Goal: Information Seeking & Learning: Check status

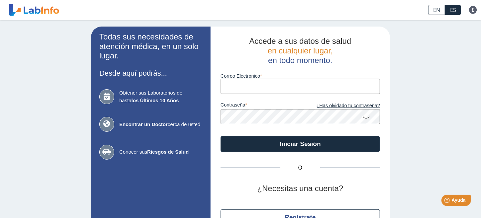
click at [250, 84] on input "Correo Electronico" at bounding box center [300, 86] width 159 height 15
type input "[EMAIL_ADDRESS][DOMAIN_NAME]"
click at [221, 136] on button "Iniciar Sesión" at bounding box center [300, 144] width 159 height 16
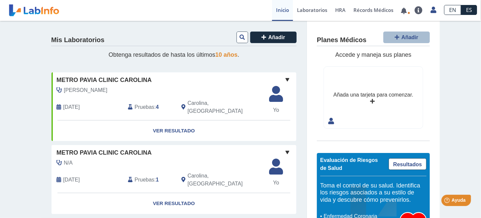
scroll to position [33, 0]
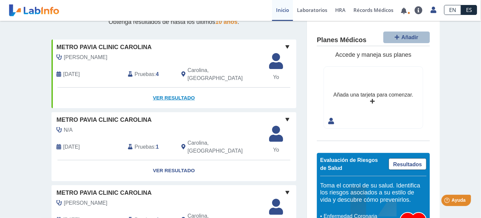
click at [172, 91] on link "Ver Resultado" at bounding box center [173, 98] width 245 height 21
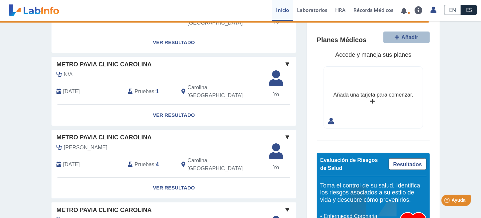
scroll to position [0, 0]
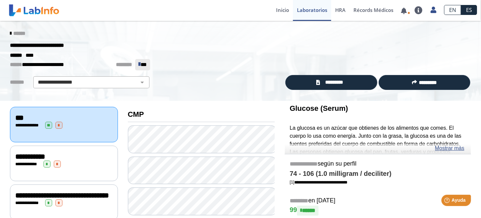
click at [72, 126] on div "**********" at bounding box center [63, 125] width 97 height 7
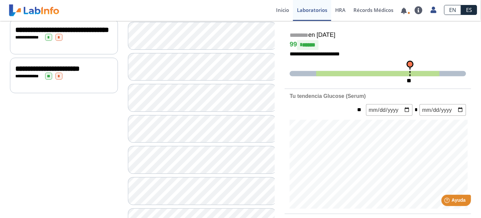
scroll to position [100, 0]
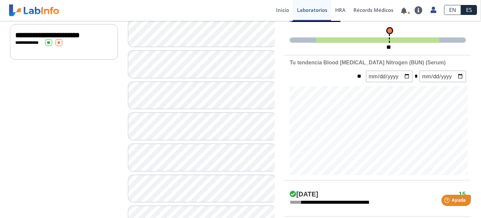
scroll to position [133, 0]
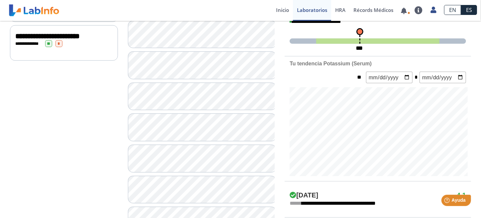
scroll to position [199, 0]
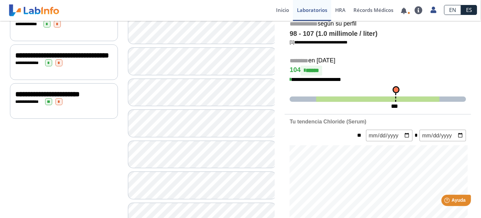
scroll to position [133, 0]
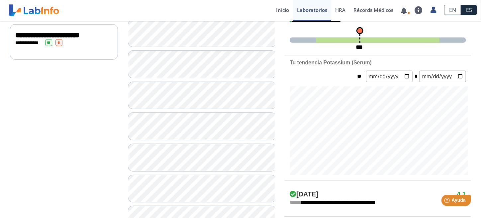
scroll to position [166, 0]
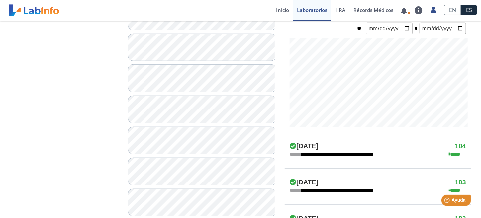
scroll to position [233, 0]
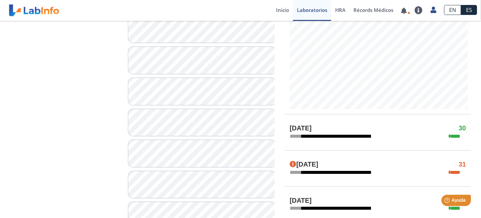
scroll to position [266, 0]
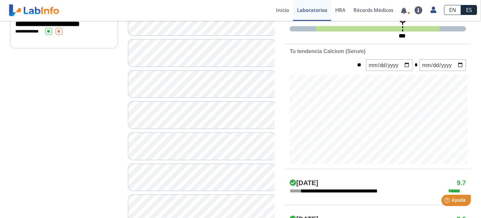
scroll to position [266, 0]
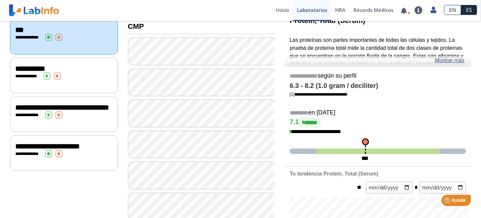
scroll to position [100, 0]
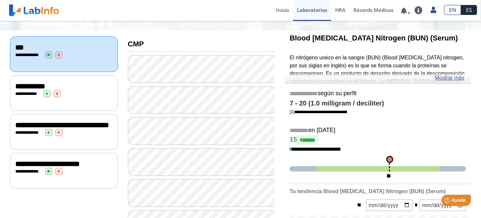
scroll to position [66, 0]
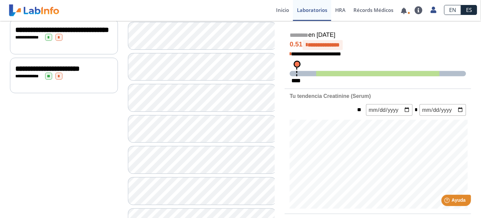
scroll to position [133, 0]
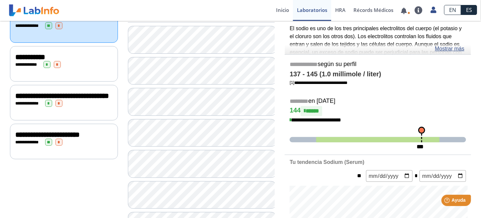
scroll to position [133, 0]
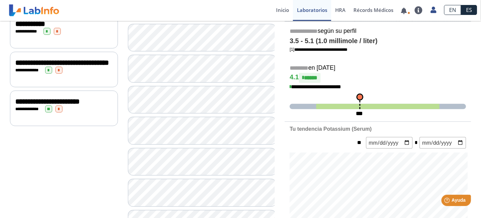
scroll to position [166, 0]
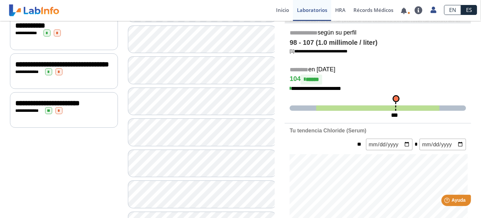
scroll to position [199, 0]
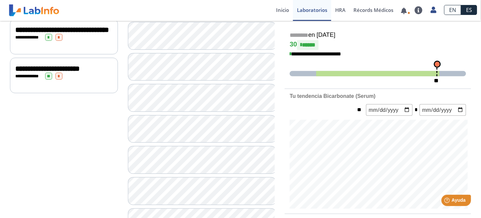
scroll to position [233, 0]
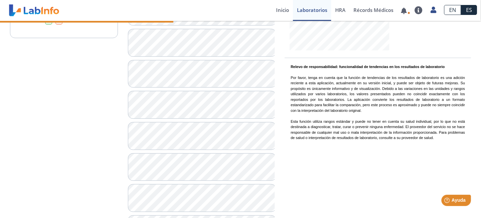
scroll to position [233, 0]
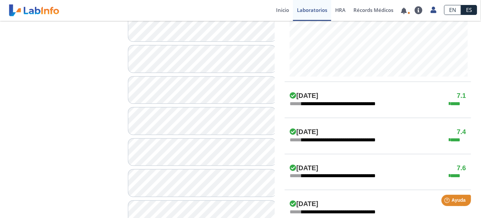
scroll to position [299, 0]
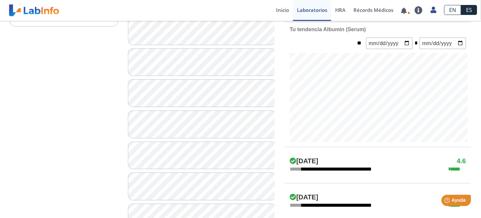
scroll to position [299, 0]
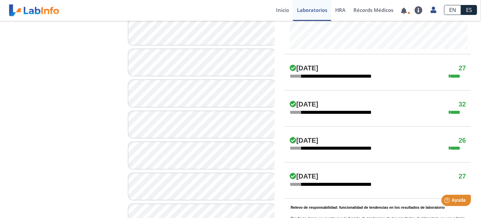
scroll to position [365, 0]
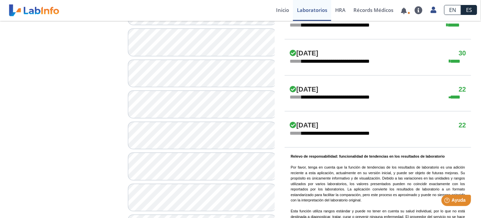
scroll to position [431, 0]
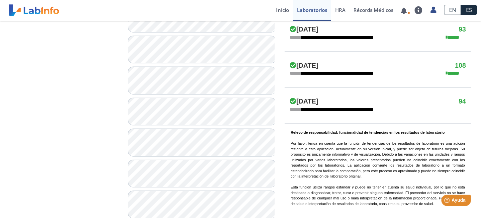
scroll to position [431, 0]
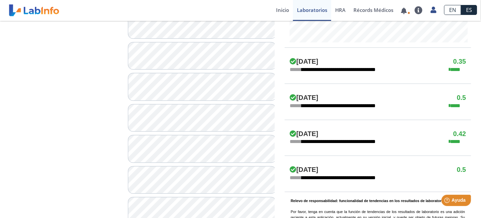
scroll to position [465, 0]
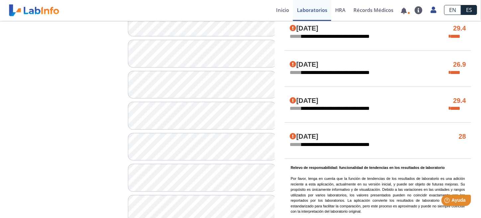
scroll to position [465, 0]
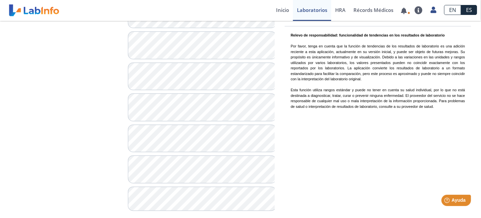
scroll to position [498, 0]
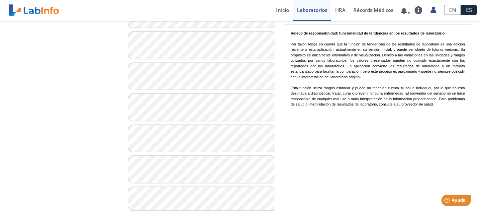
scroll to position [507, 0]
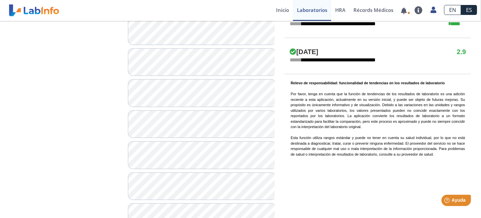
scroll to position [507, 0]
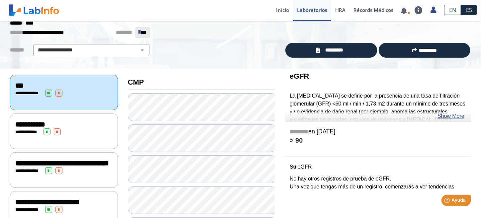
scroll to position [66, 0]
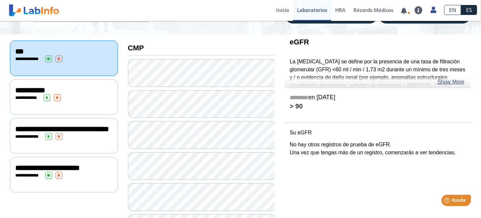
click at [67, 98] on div "**********" at bounding box center [63, 97] width 97 height 7
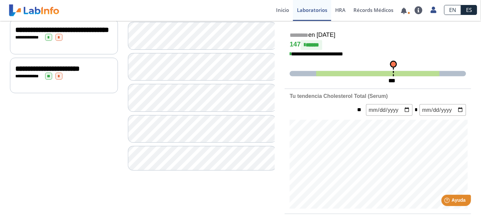
scroll to position [133, 0]
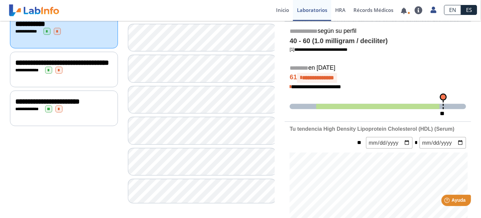
scroll to position [66, 0]
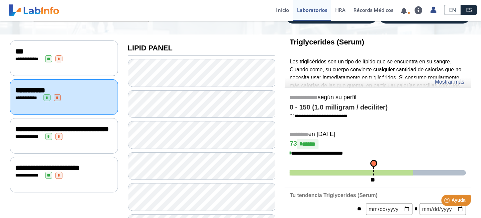
click at [255, 119] on div at bounding box center [201, 164] width 147 height 211
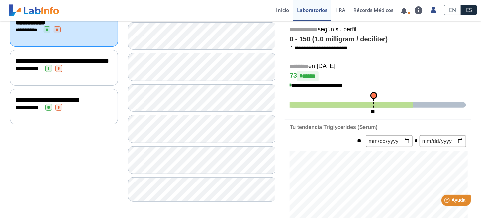
scroll to position [100, 0]
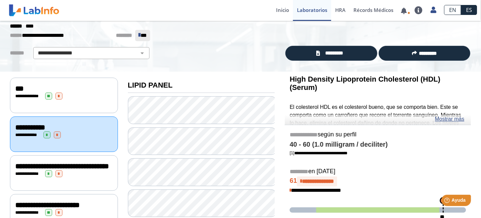
scroll to position [133, 0]
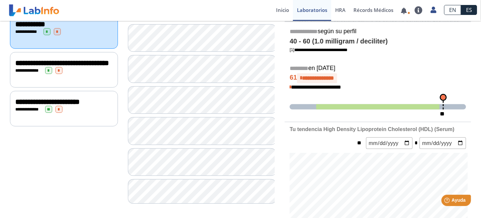
scroll to position [133, 0]
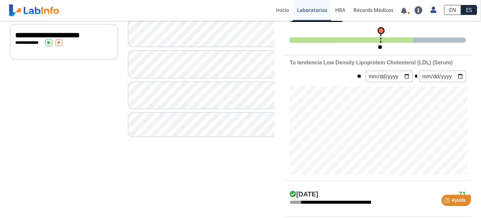
scroll to position [133, 0]
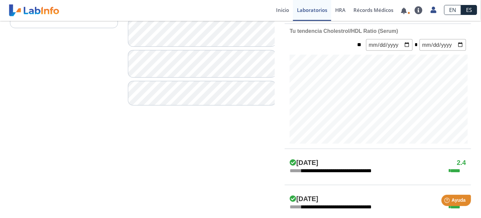
scroll to position [199, 0]
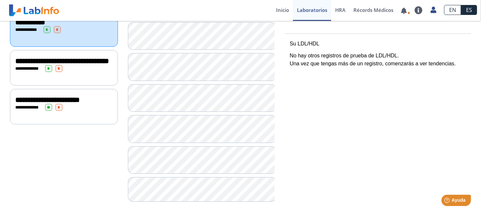
scroll to position [35, 0]
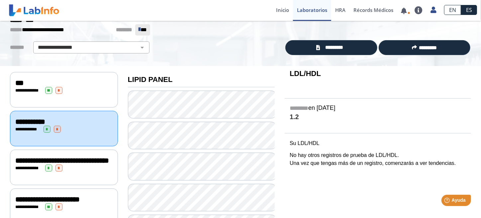
click at [84, 157] on span "**********" at bounding box center [62, 160] width 94 height 7
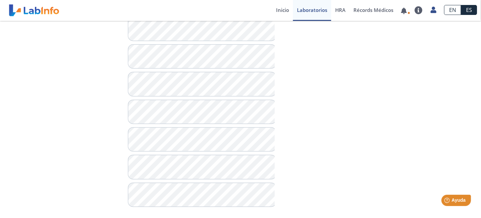
scroll to position [481, 0]
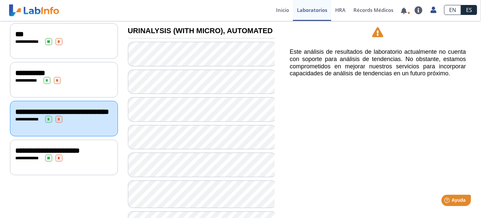
scroll to position [83, 0]
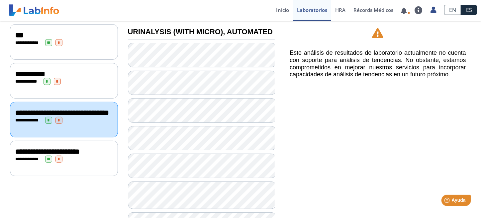
click at [78, 156] on div "**********" at bounding box center [63, 152] width 97 height 8
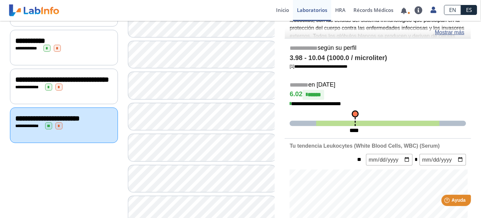
scroll to position [83, 0]
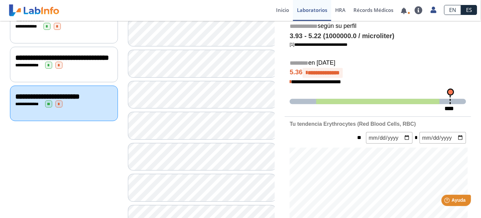
scroll to position [66, 0]
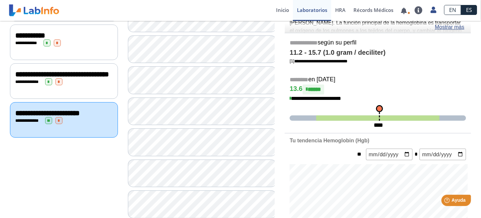
scroll to position [133, 0]
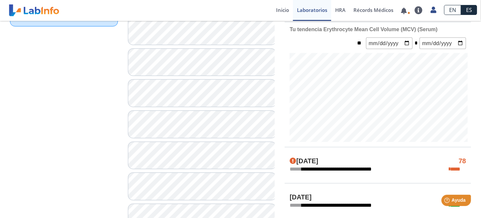
scroll to position [199, 0]
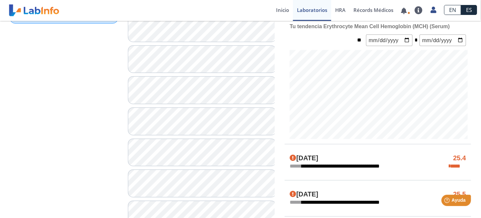
scroll to position [233, 0]
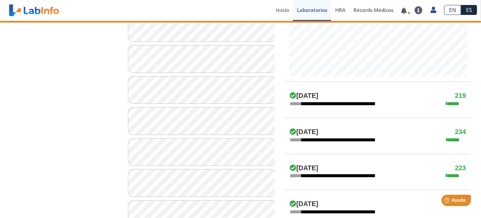
scroll to position [332, 0]
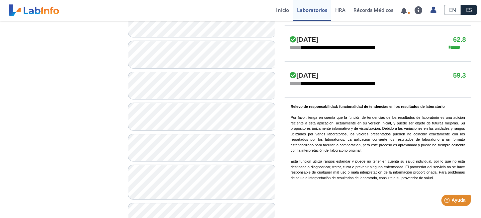
scroll to position [431, 0]
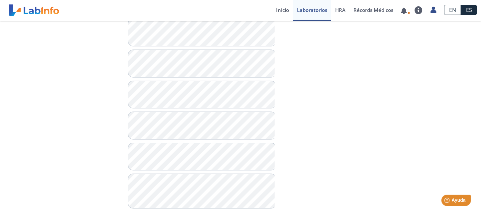
scroll to position [619, 0]
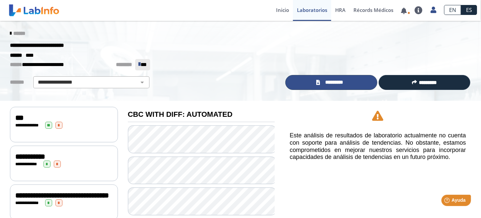
click at [333, 78] on link "*********" at bounding box center [331, 82] width 92 height 15
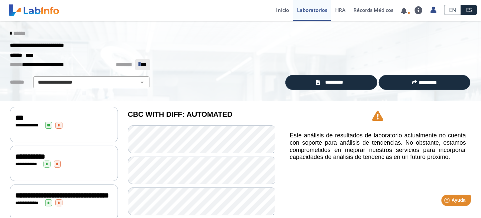
click at [58, 123] on span "*" at bounding box center [58, 125] width 7 height 7
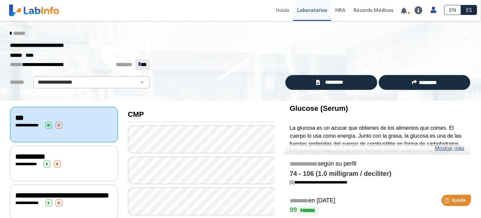
click at [81, 125] on div "**********" at bounding box center [63, 125] width 97 height 7
